Goal: Task Accomplishment & Management: Use online tool/utility

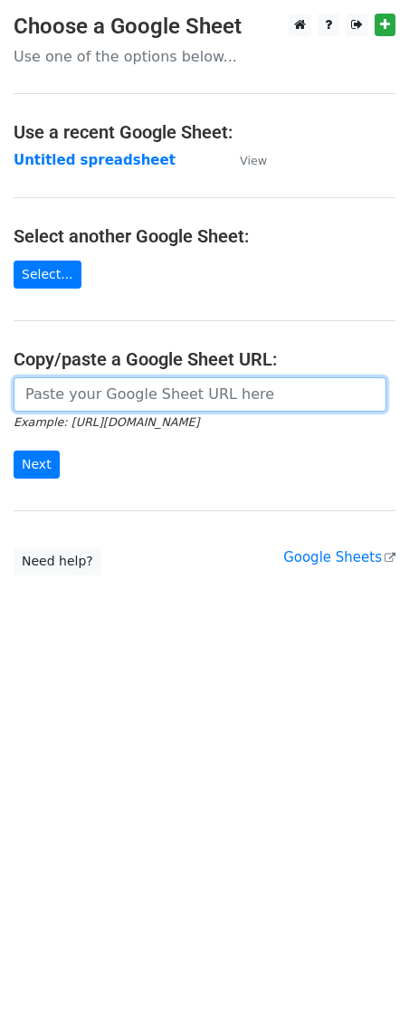
click at [75, 386] on input "url" at bounding box center [200, 394] width 373 height 34
paste input "[URL][DOMAIN_NAME]"
type input "[URL][DOMAIN_NAME]"
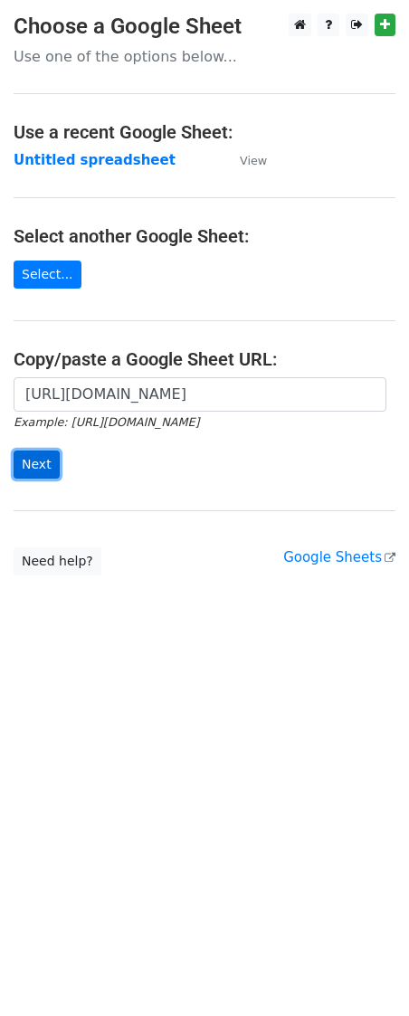
click at [27, 474] on input "Next" at bounding box center [37, 465] width 46 height 28
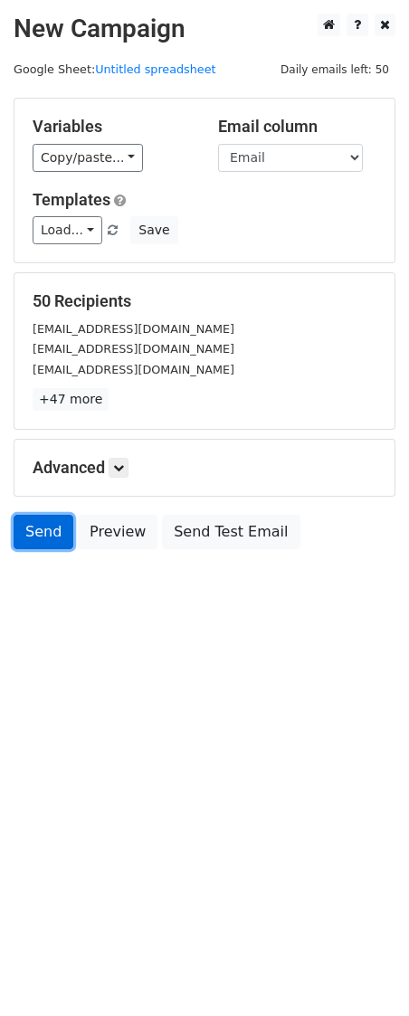
click at [52, 537] on link "Send" at bounding box center [44, 532] width 60 height 34
